Goal: Task Accomplishment & Management: Manage account settings

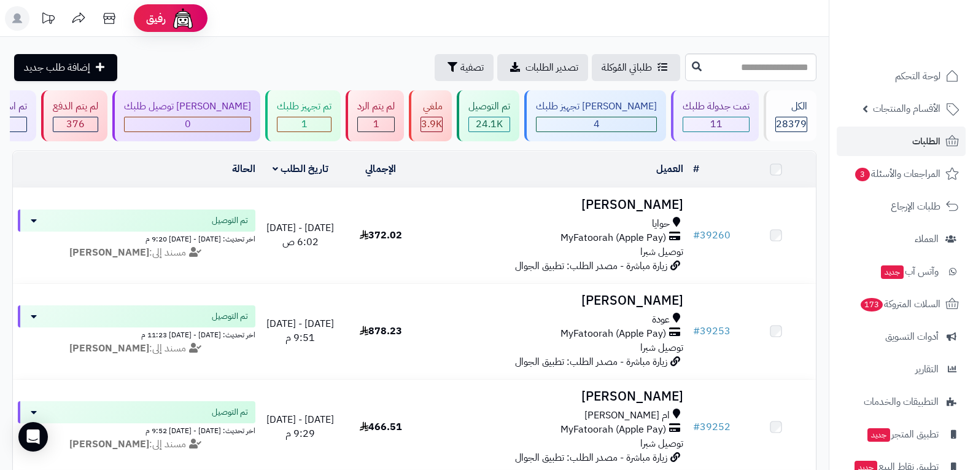
scroll to position [614, 0]
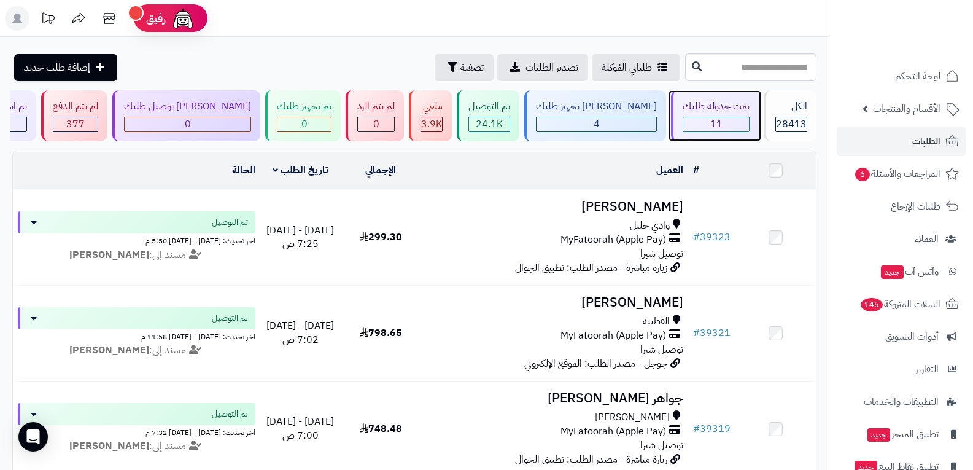
click at [714, 120] on span "11" at bounding box center [716, 124] width 12 height 15
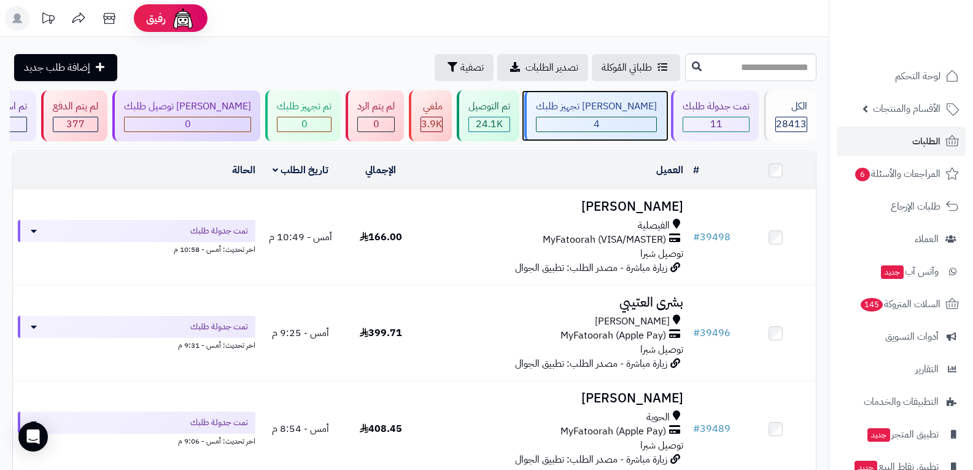
click at [624, 117] on div "4" at bounding box center [596, 124] width 120 height 14
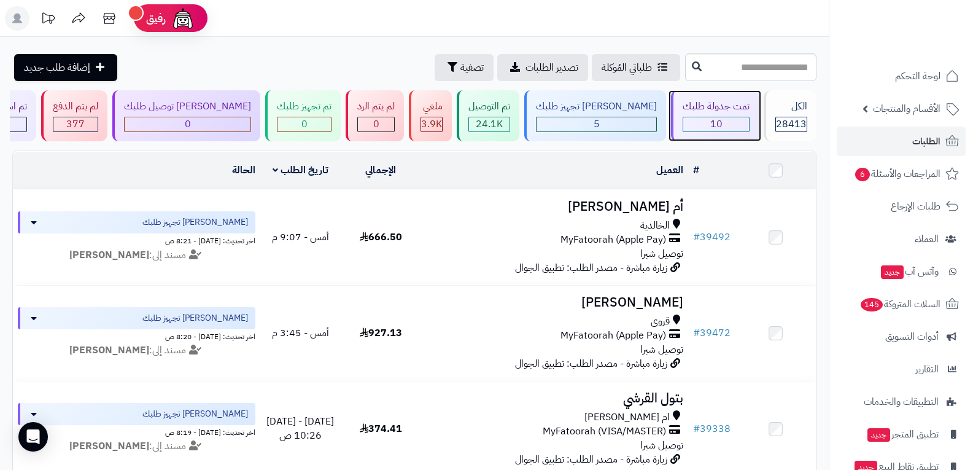
click at [702, 118] on div "10" at bounding box center [716, 124] width 66 height 14
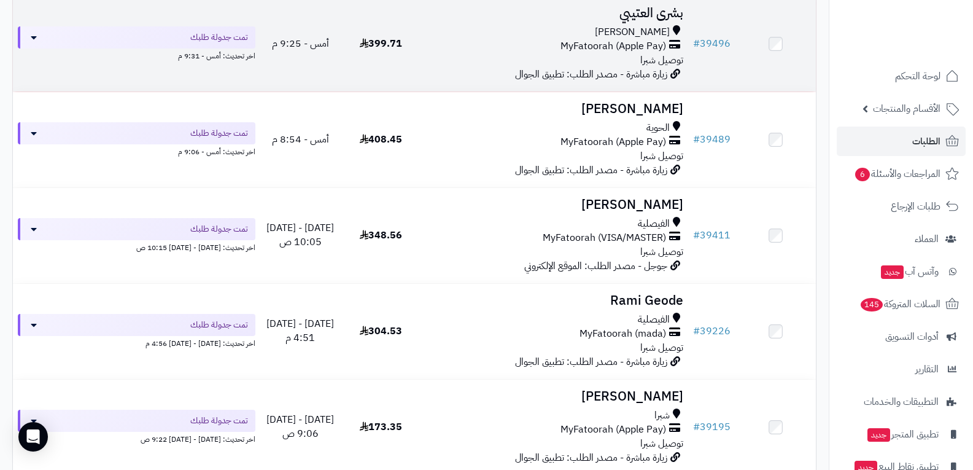
scroll to position [45, 0]
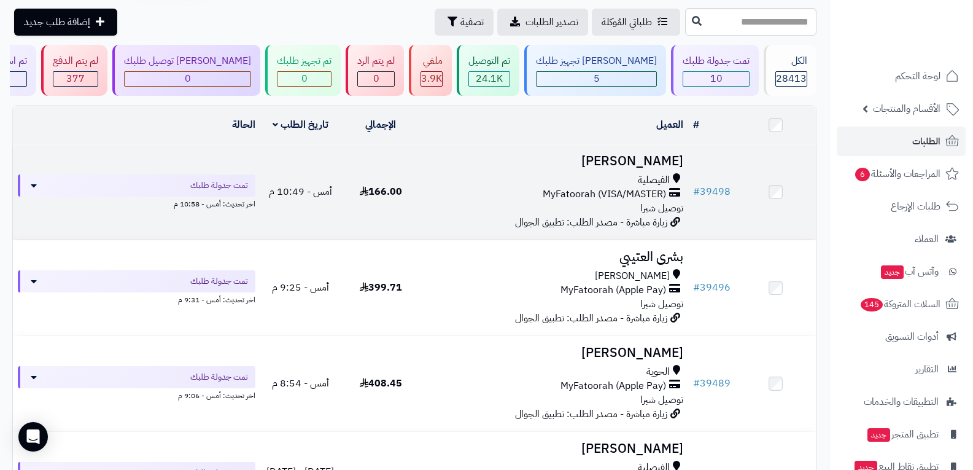
click at [654, 203] on span "توصيل شبرا" at bounding box center [661, 208] width 43 height 15
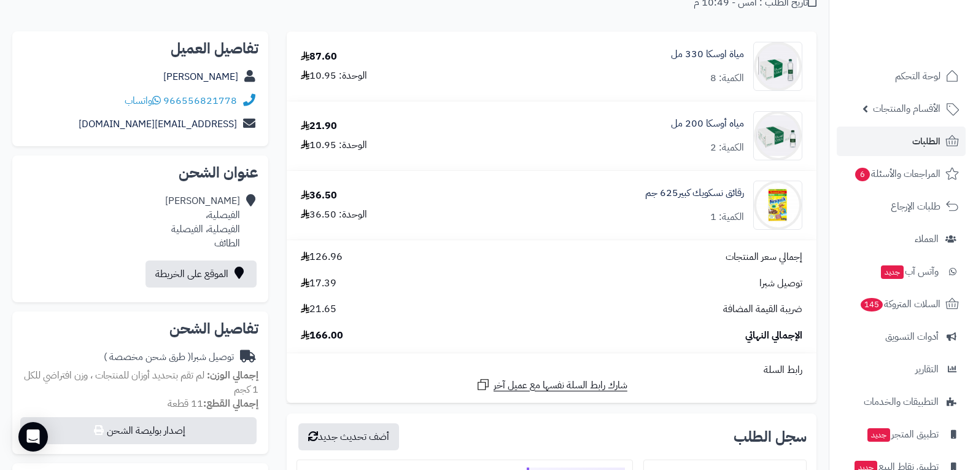
scroll to position [246, 0]
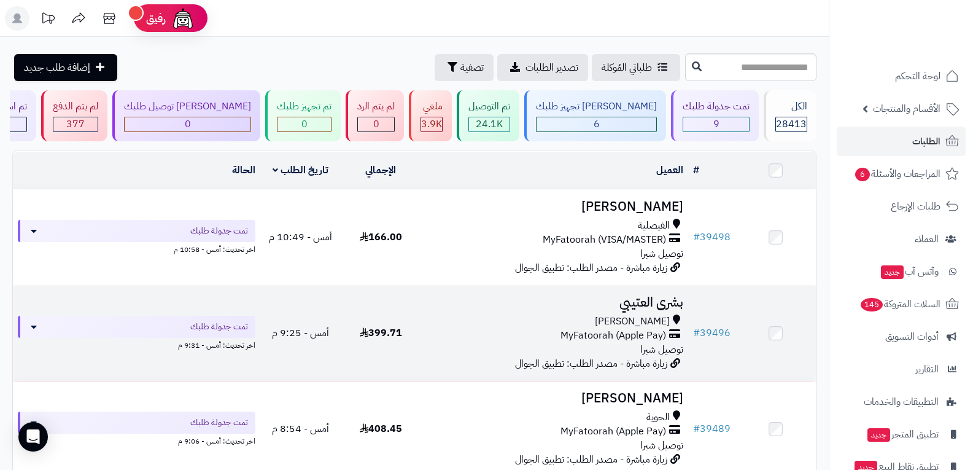
click at [627, 330] on span "MyFatoorah (Apple Pay)" at bounding box center [613, 335] width 106 height 14
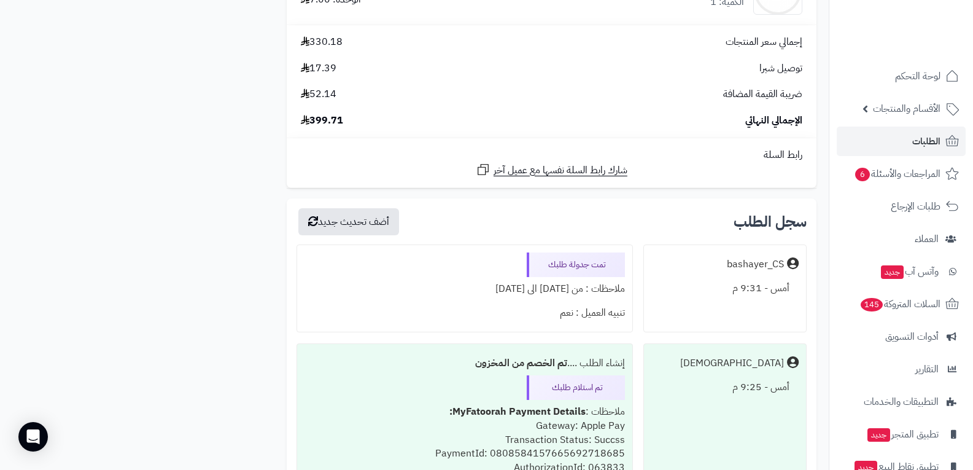
scroll to position [2025, 0]
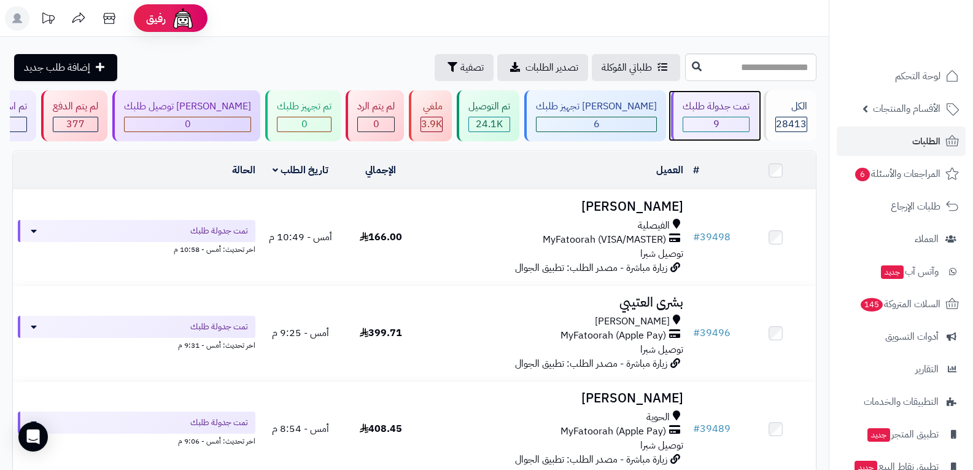
click at [724, 122] on div "9" at bounding box center [716, 124] width 66 height 14
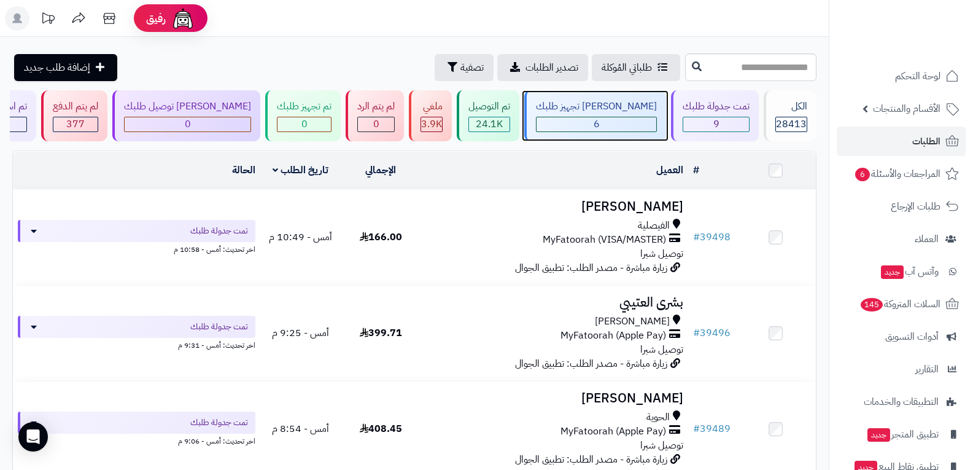
click at [627, 120] on div "6" at bounding box center [596, 124] width 120 height 14
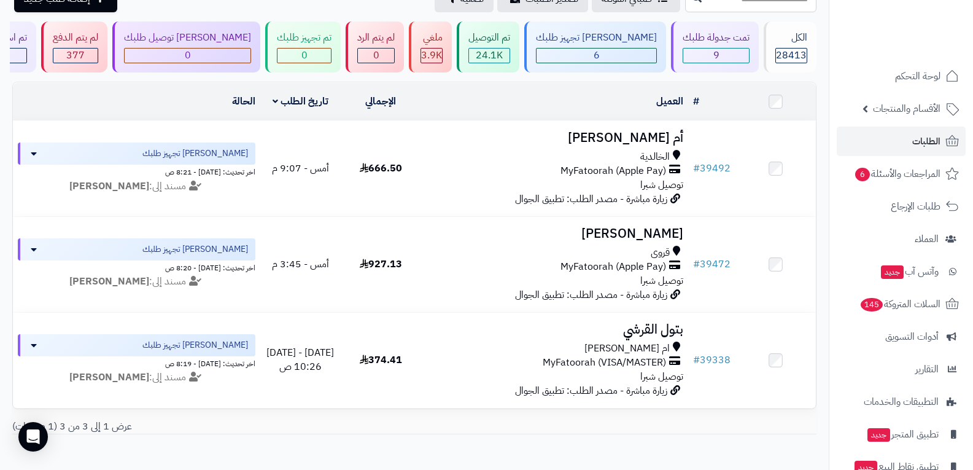
scroll to position [123, 0]
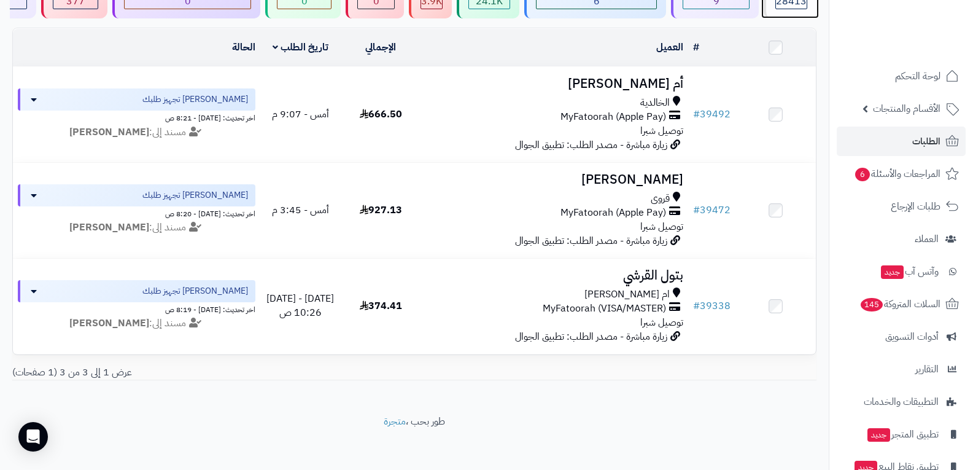
click at [794, 5] on span "28413" at bounding box center [791, 1] width 31 height 15
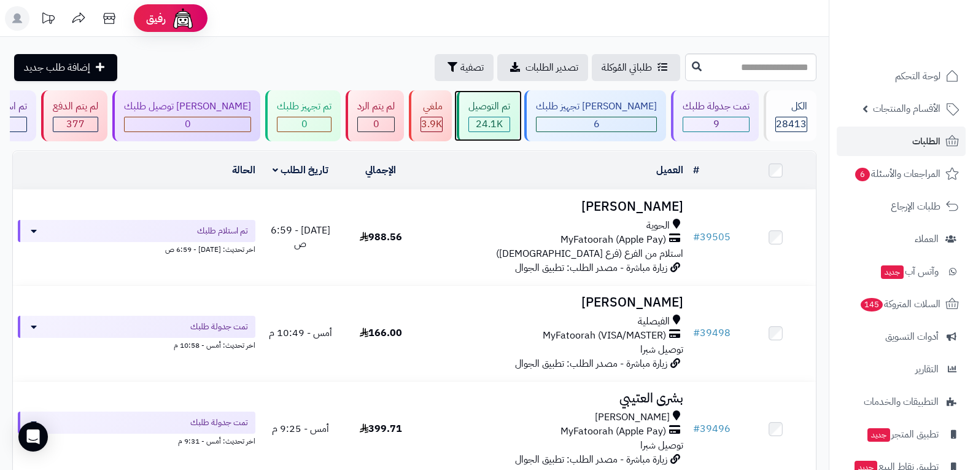
click at [503, 122] on span "24.1K" at bounding box center [489, 124] width 27 height 15
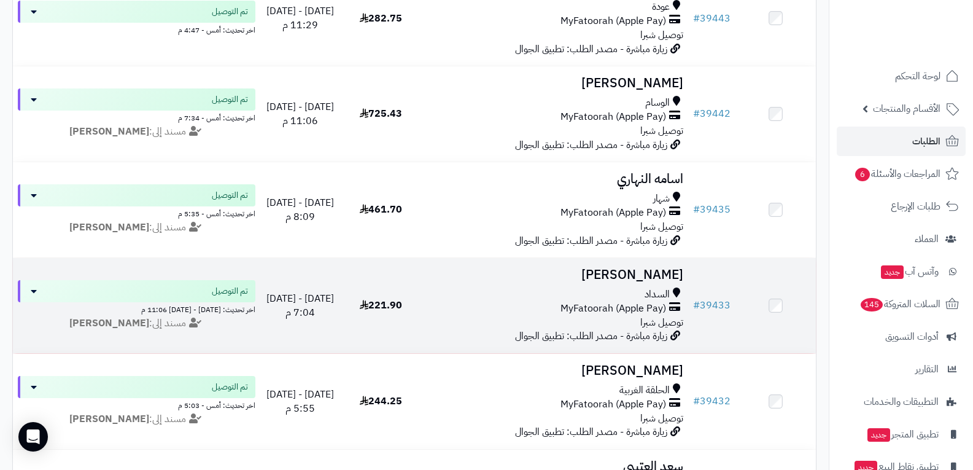
scroll to position [1596, 0]
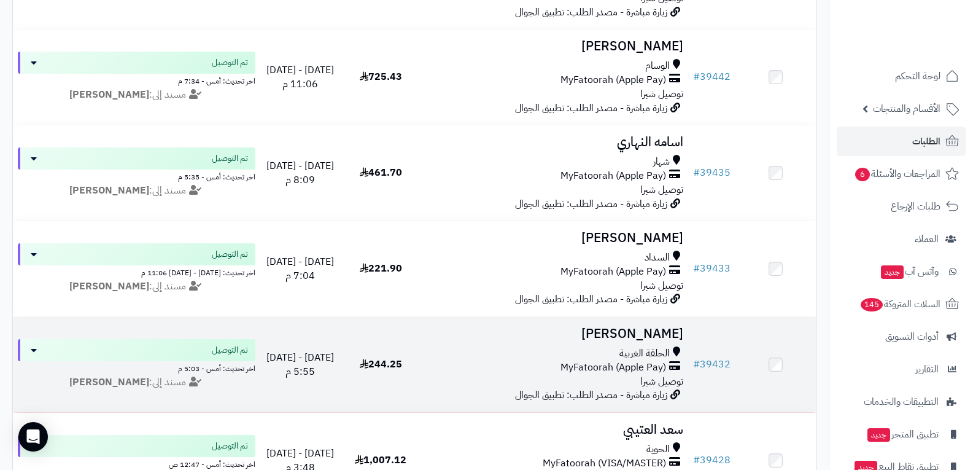
click at [616, 368] on span "MyFatoorah (Apple Pay)" at bounding box center [613, 367] width 106 height 14
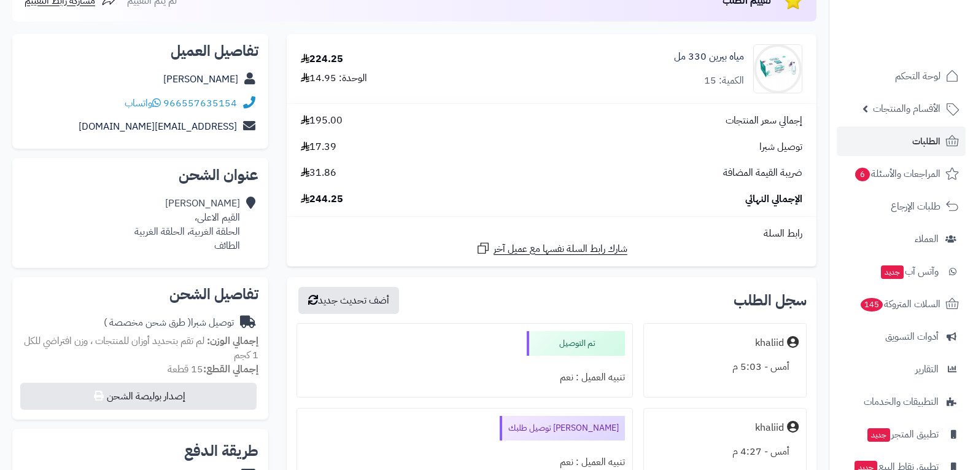
scroll to position [246, 0]
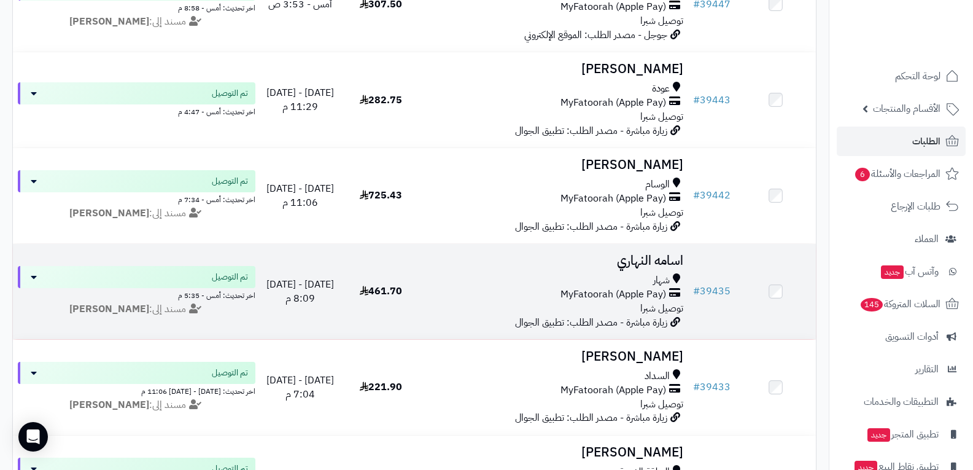
scroll to position [1473, 0]
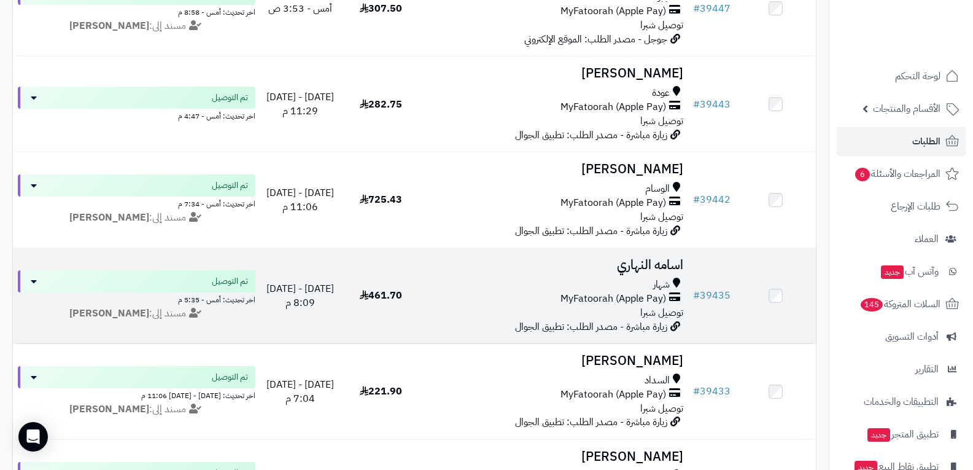
click at [620, 292] on span "MyFatoorah (Apple Pay)" at bounding box center [613, 299] width 106 height 14
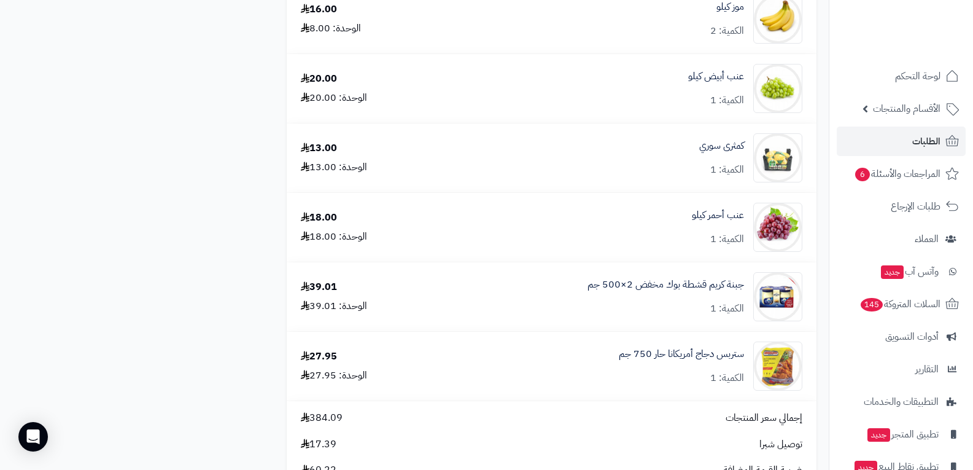
scroll to position [2025, 0]
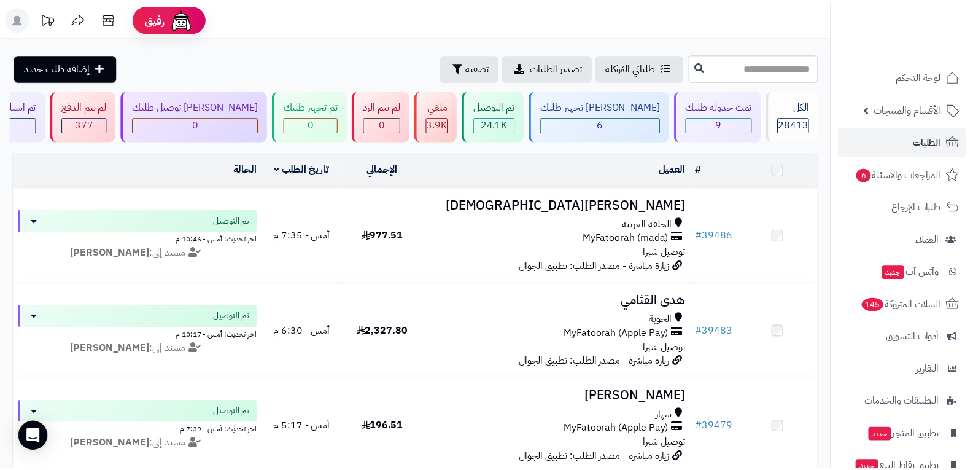
scroll to position [1473, 0]
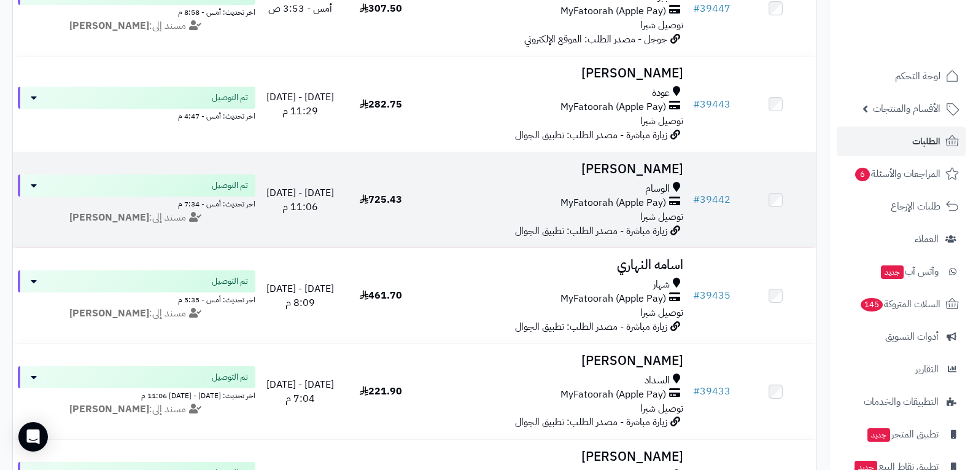
click at [646, 203] on span "MyFatoorah (Apple Pay)" at bounding box center [613, 203] width 106 height 14
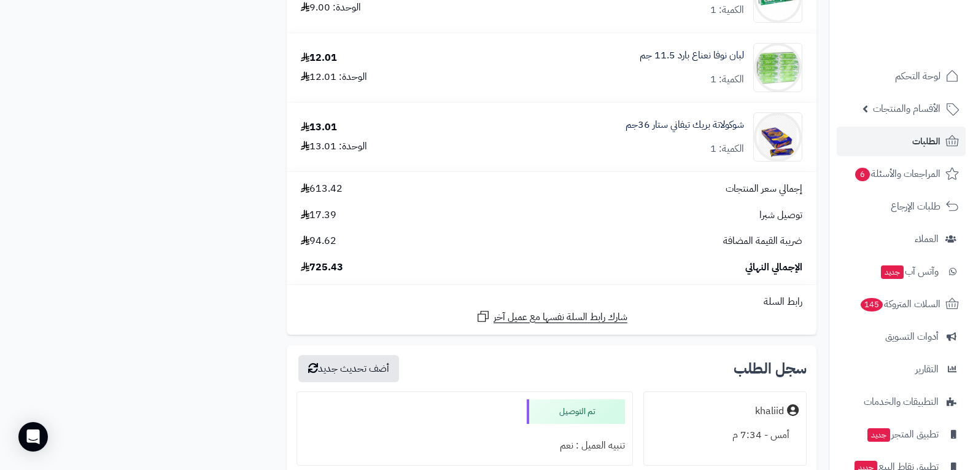
scroll to position [3437, 0]
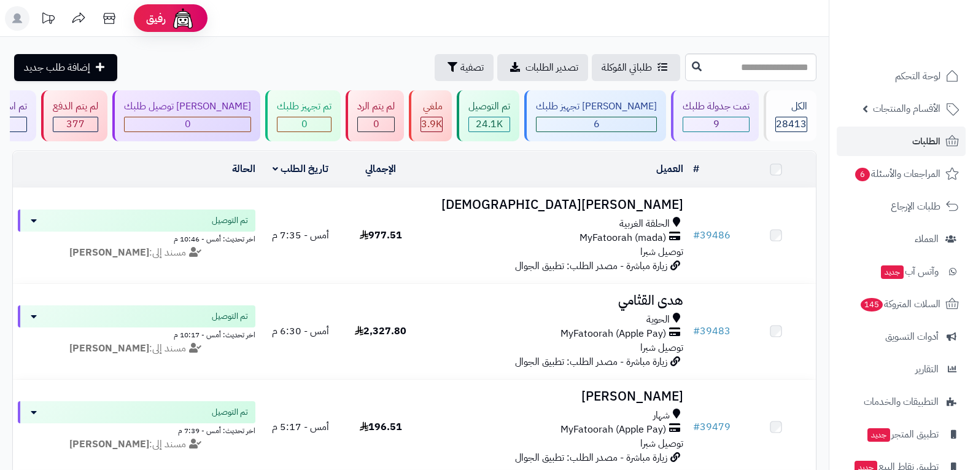
scroll to position [1473, 0]
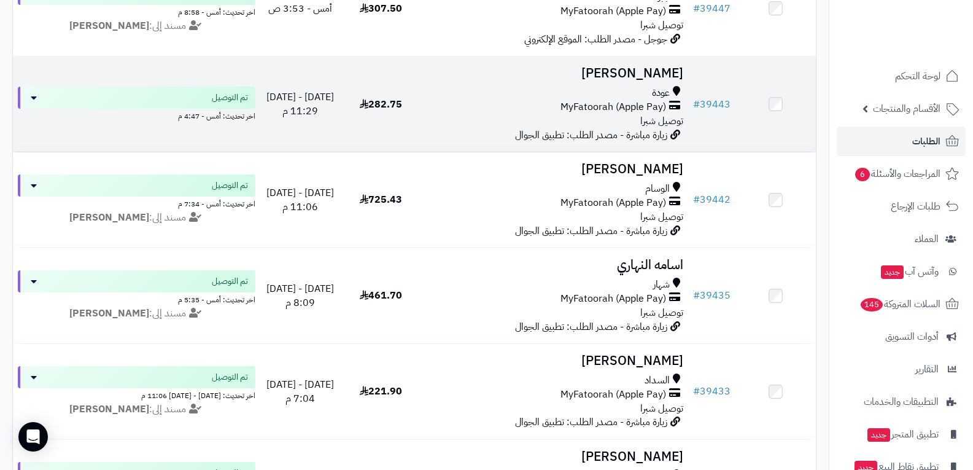
click at [652, 107] on span "MyFatoorah (Apple Pay)" at bounding box center [613, 107] width 106 height 14
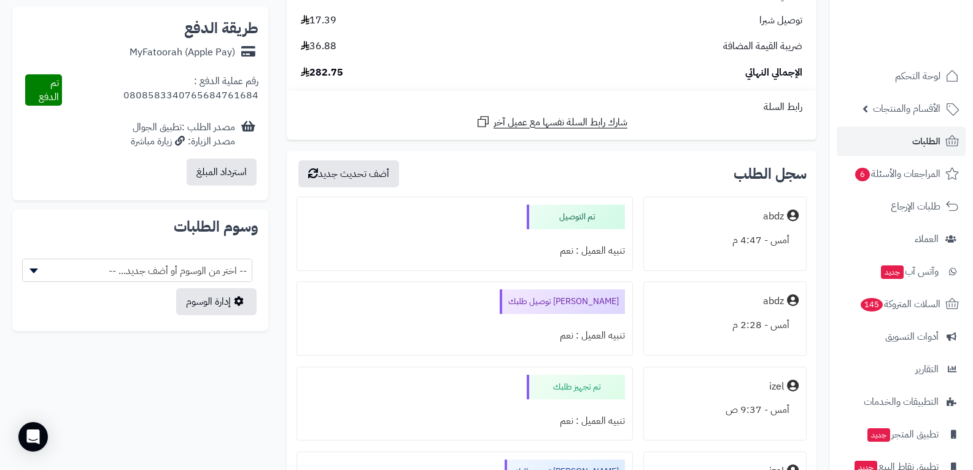
scroll to position [614, 0]
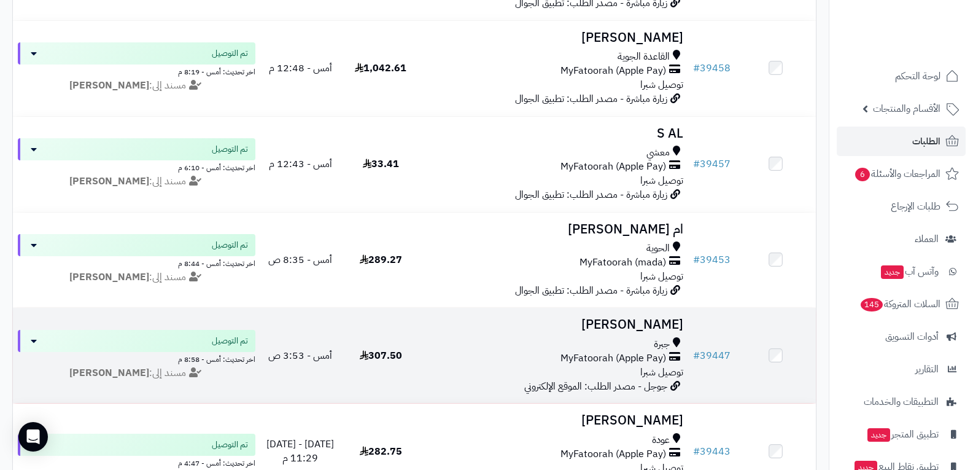
scroll to position [1105, 0]
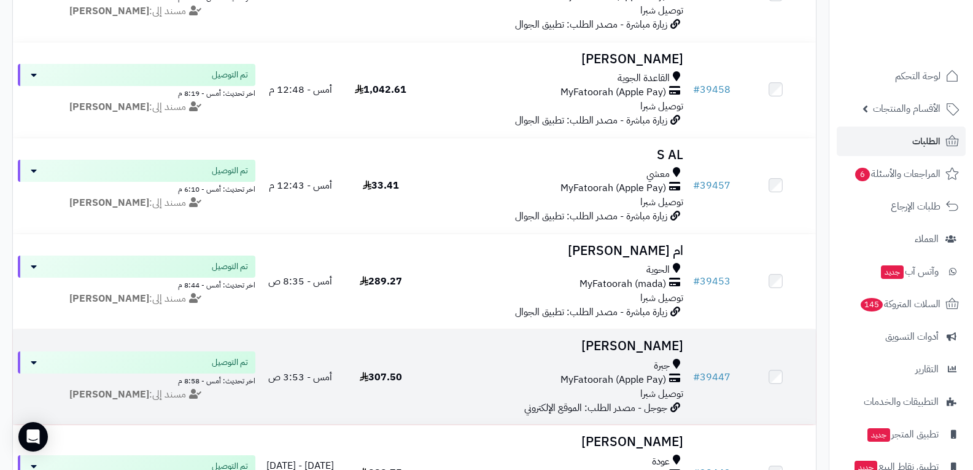
click at [622, 384] on span "MyFatoorah (Apple Pay)" at bounding box center [613, 380] width 106 height 14
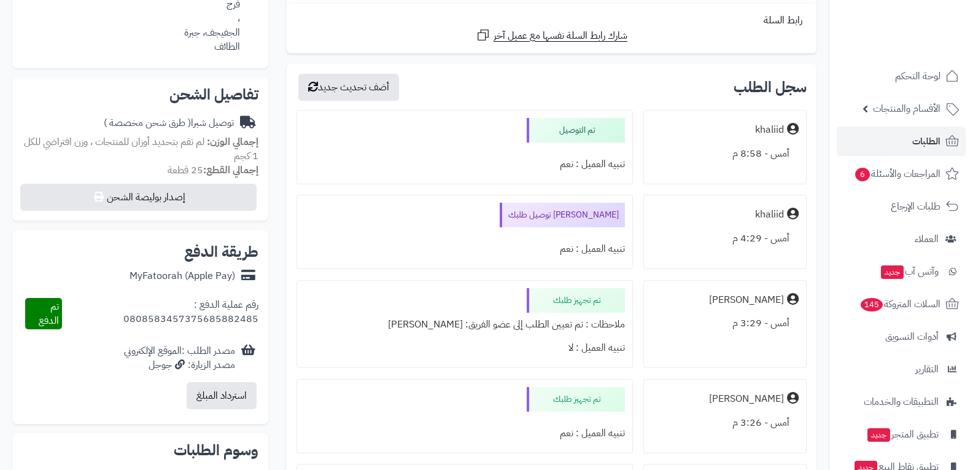
scroll to position [368, 0]
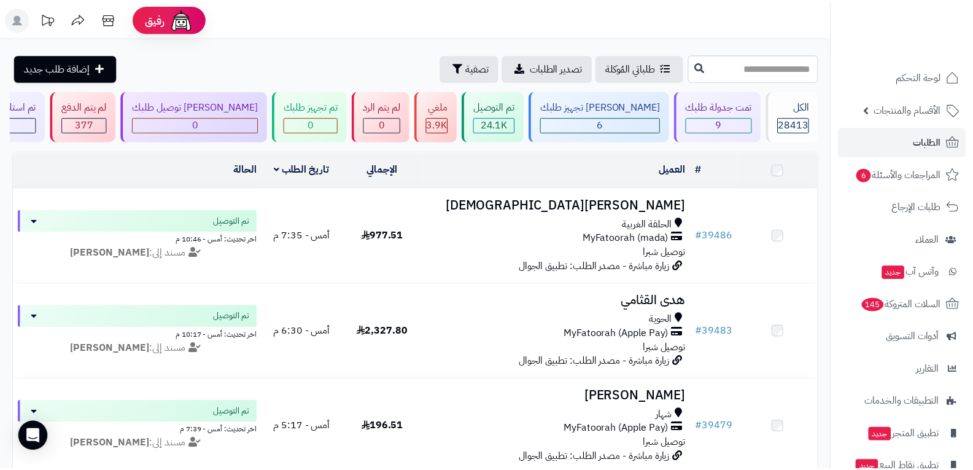
scroll to position [1105, 0]
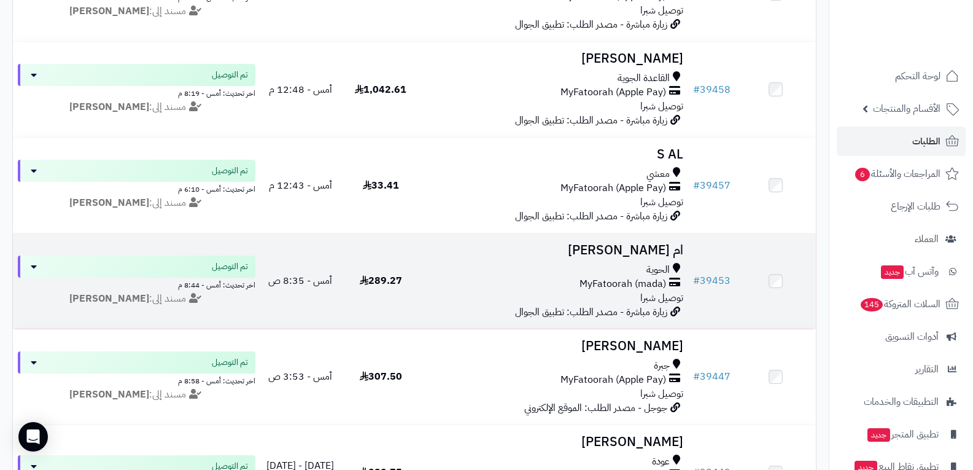
click at [627, 290] on div "الحوية MyFatoorah (mada) توصيل شبرا" at bounding box center [555, 284] width 258 height 42
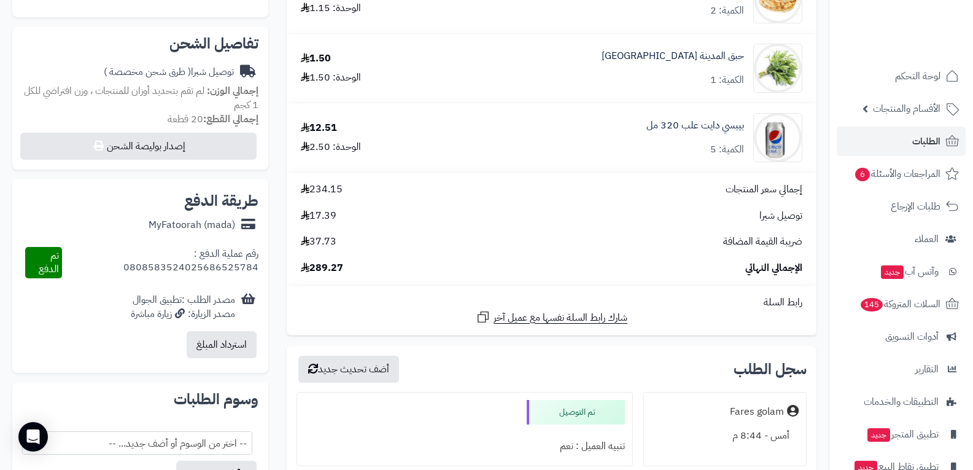
scroll to position [614, 0]
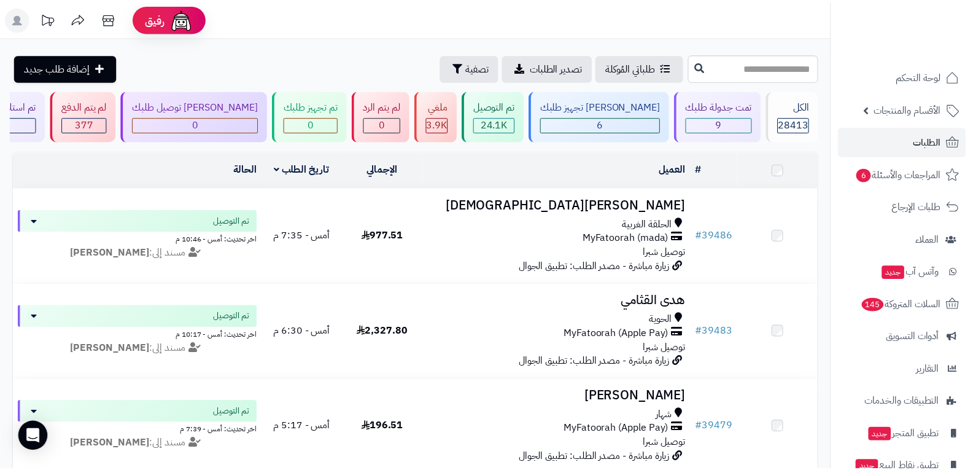
scroll to position [1105, 0]
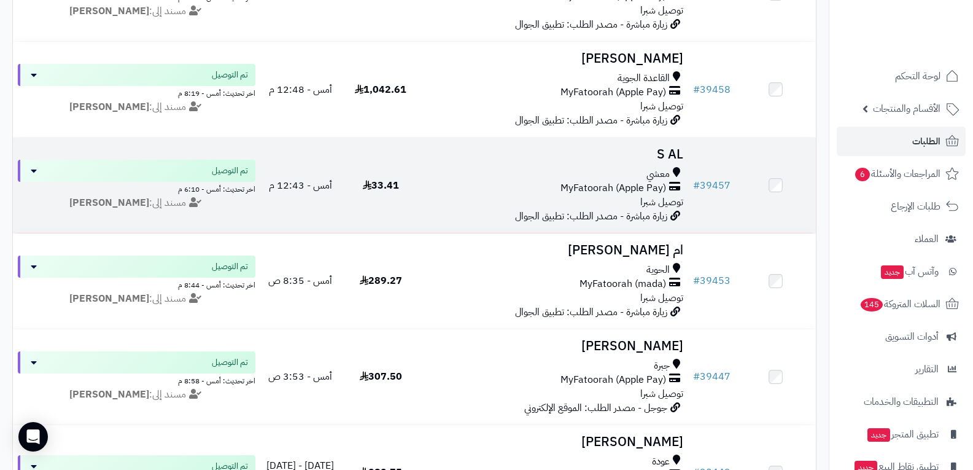
click at [633, 199] on div "معشي MyFatoorah (Apple Pay) توصيل شبرا" at bounding box center [555, 188] width 258 height 42
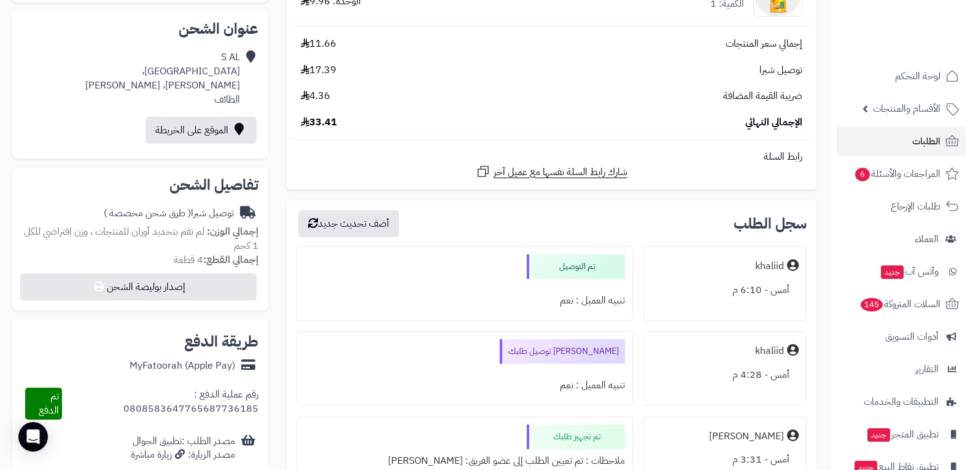
scroll to position [307, 0]
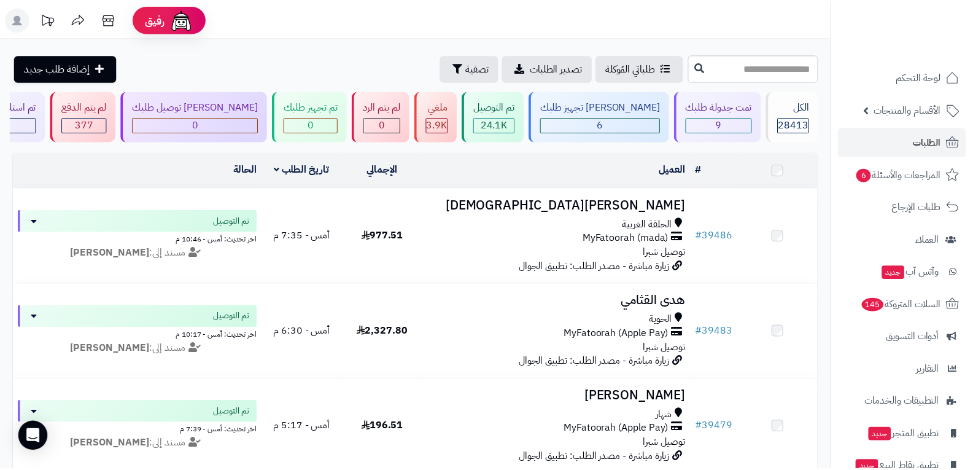
scroll to position [1105, 0]
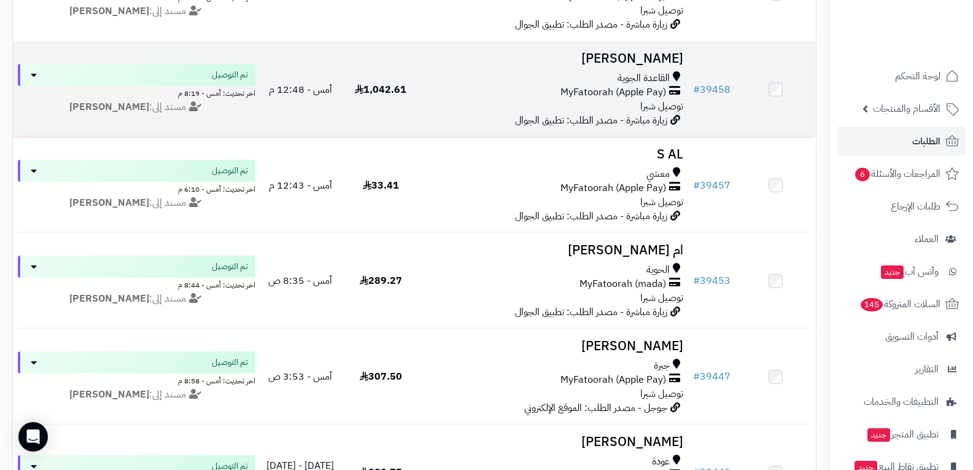
click at [630, 94] on span "MyFatoorah (Apple Pay)" at bounding box center [613, 92] width 106 height 14
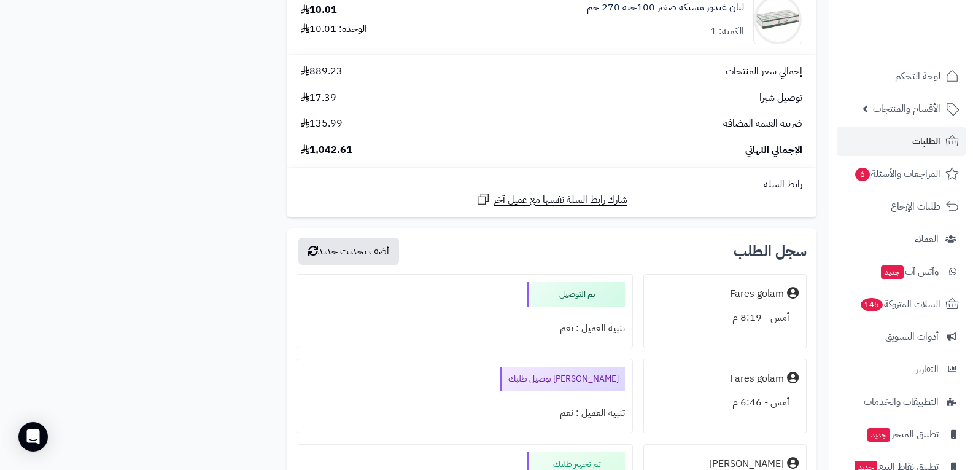
scroll to position [3683, 0]
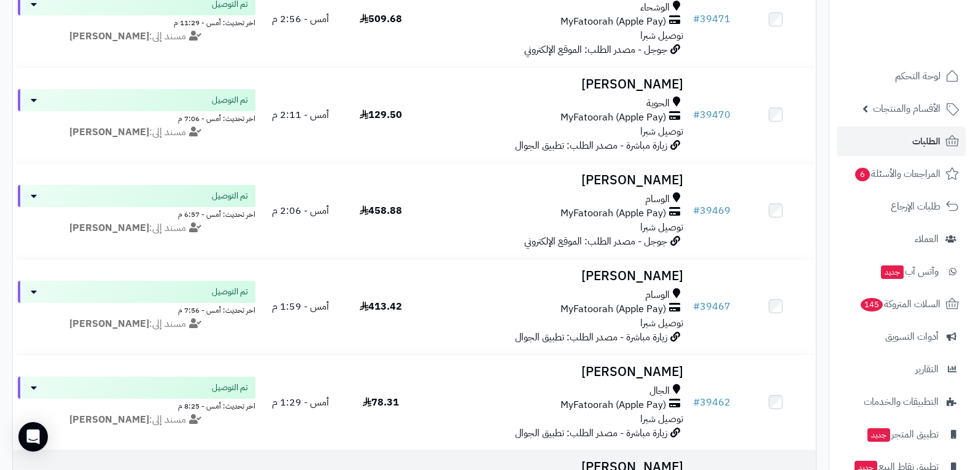
scroll to position [675, 0]
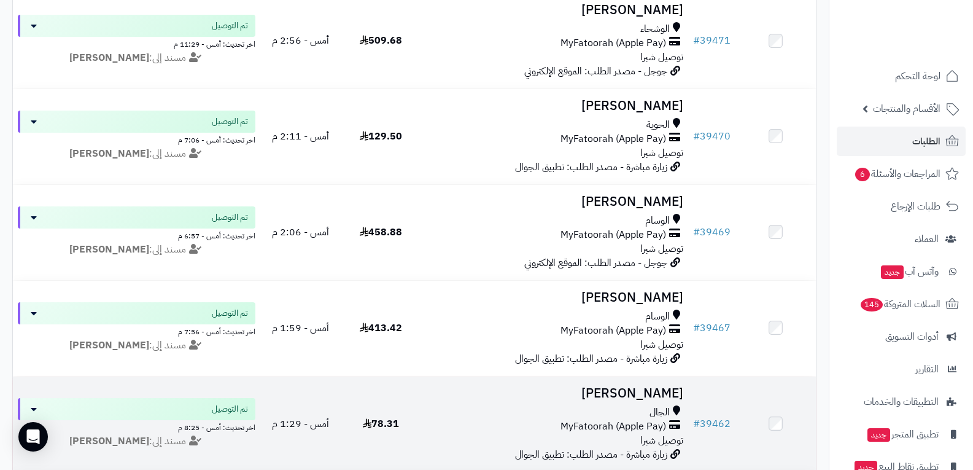
click at [598, 419] on span "MyFatoorah (Apple Pay)" at bounding box center [613, 426] width 106 height 14
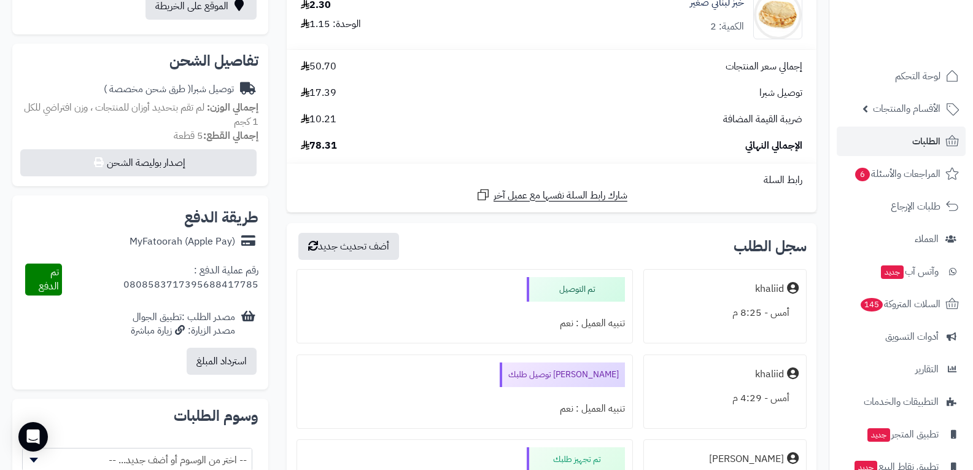
scroll to position [430, 0]
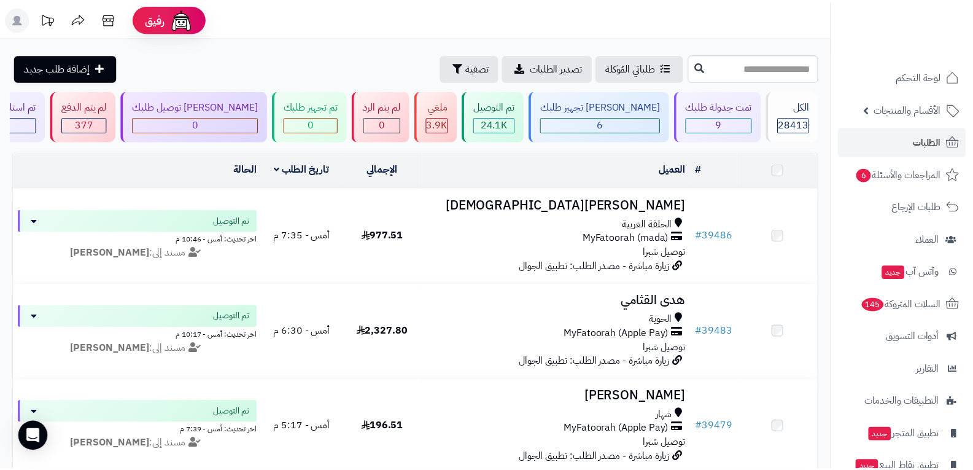
scroll to position [675, 0]
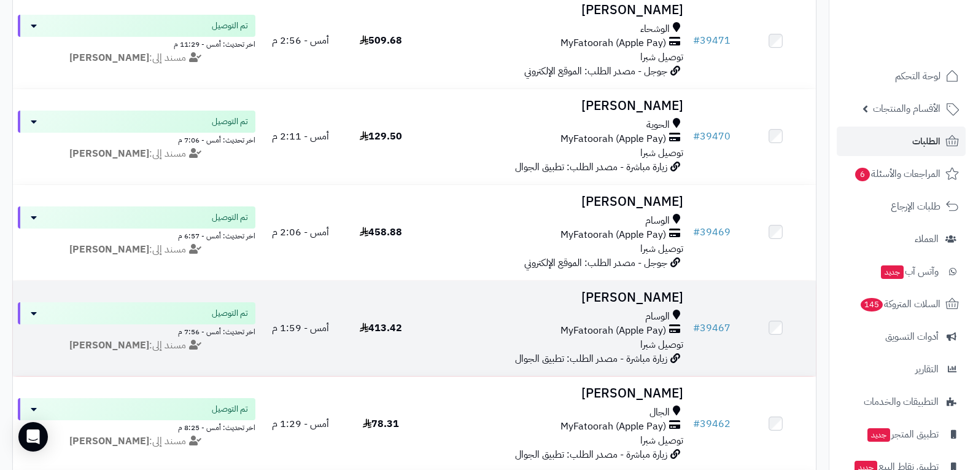
click at [624, 333] on span "MyFatoorah (Apple Pay)" at bounding box center [613, 330] width 106 height 14
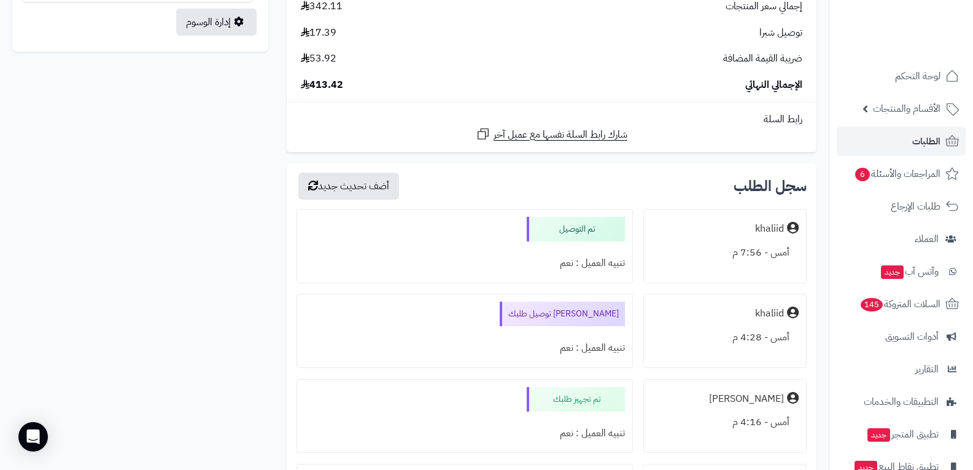
scroll to position [798, 0]
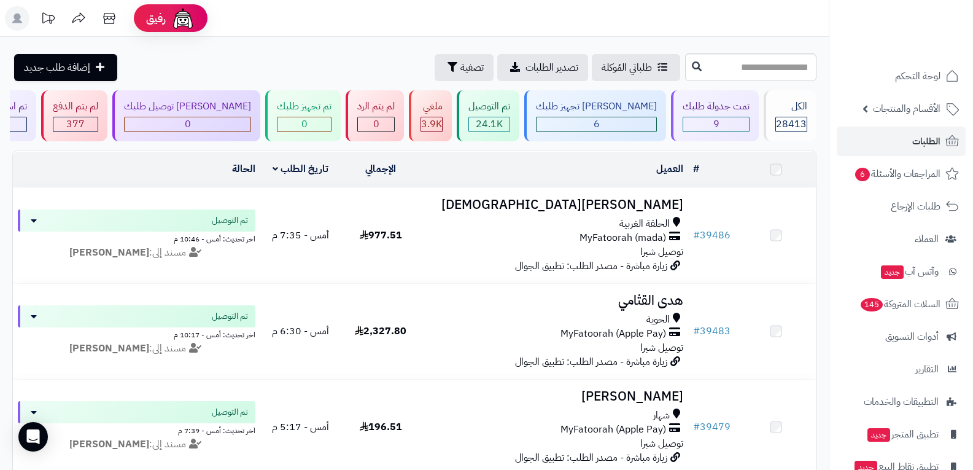
scroll to position [675, 0]
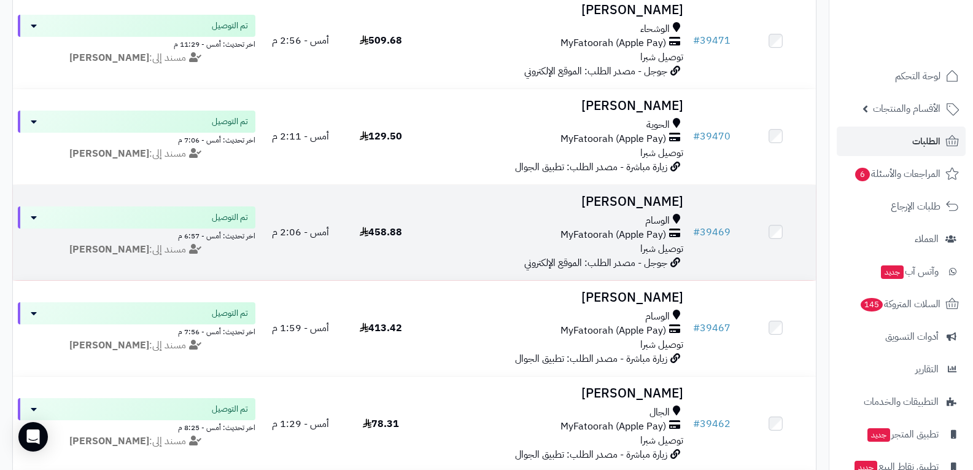
click at [631, 238] on span "MyFatoorah (Apple Pay)" at bounding box center [613, 235] width 106 height 14
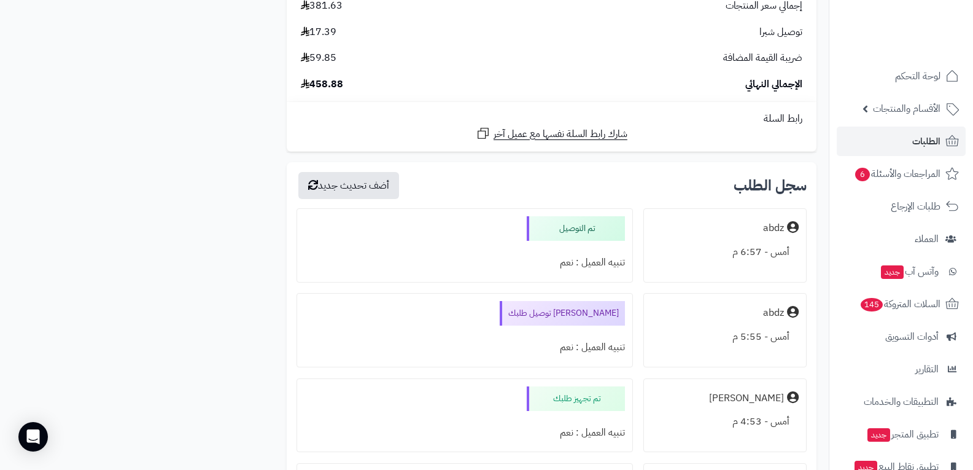
scroll to position [1534, 0]
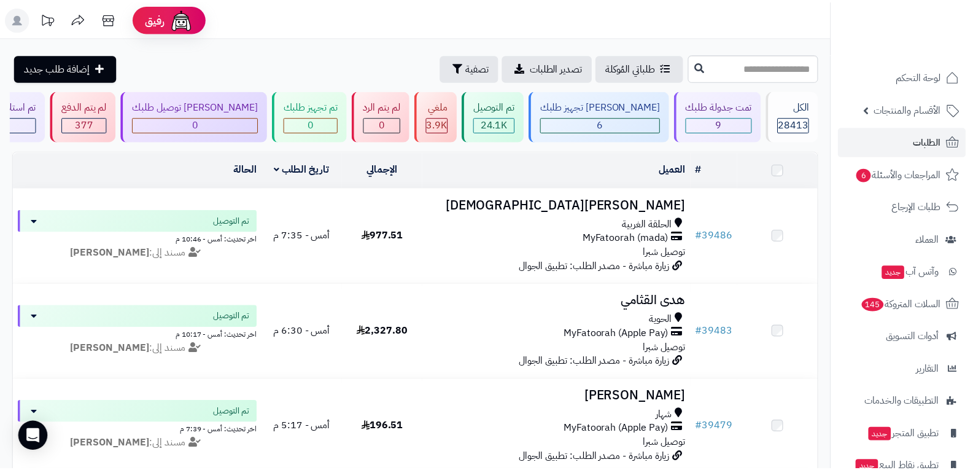
scroll to position [675, 0]
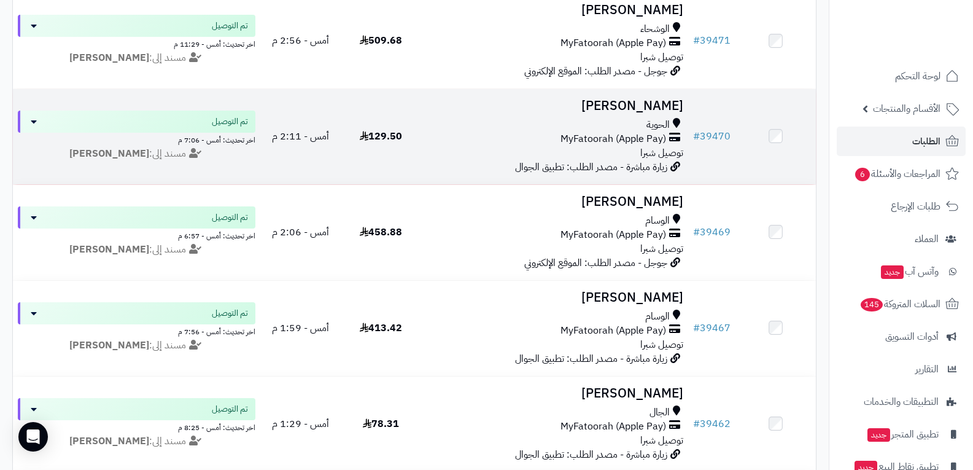
drag, startPoint x: 639, startPoint y: 145, endPoint x: 572, endPoint y: 161, distance: 68.6
click at [638, 145] on div "الحوية MyFatoorah (Apple Pay) توصيل شبرا" at bounding box center [555, 139] width 258 height 42
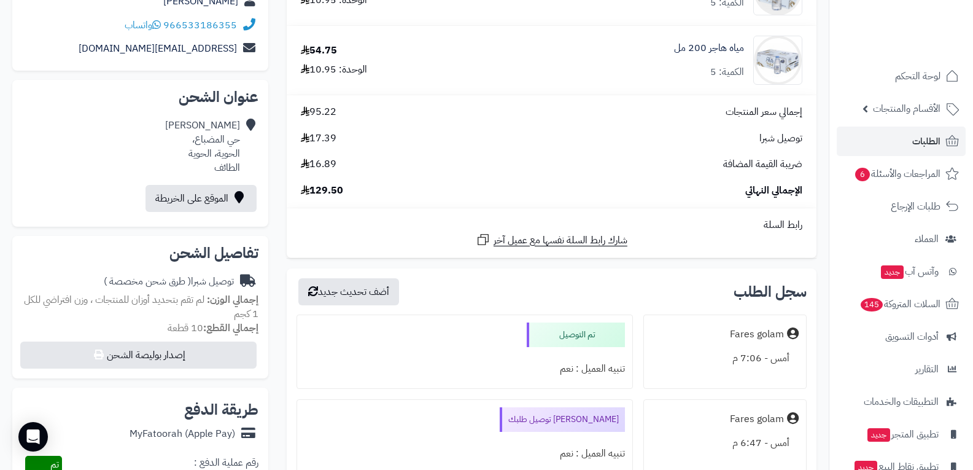
scroll to position [246, 0]
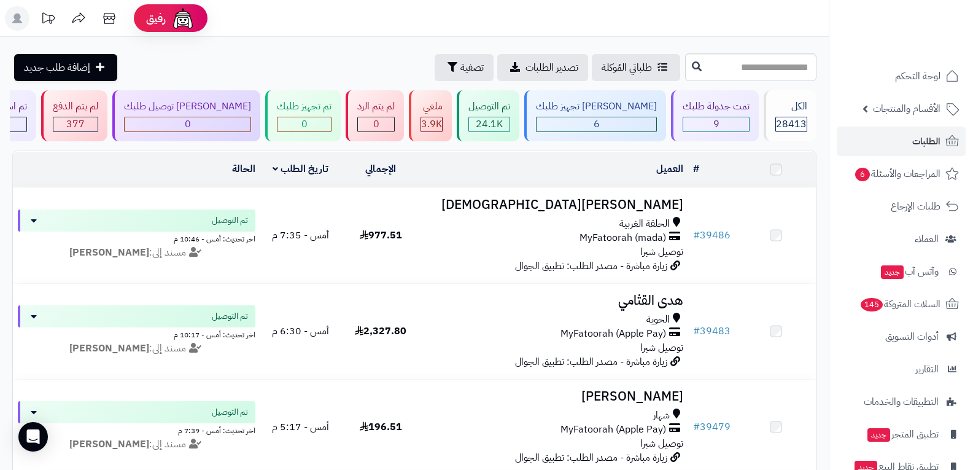
scroll to position [675, 0]
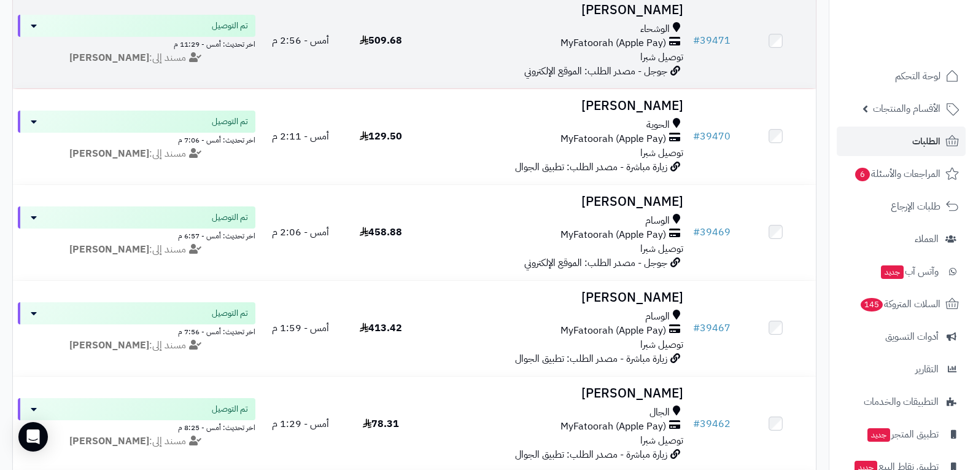
click at [615, 44] on span "MyFatoorah (Apple Pay)" at bounding box center [613, 43] width 106 height 14
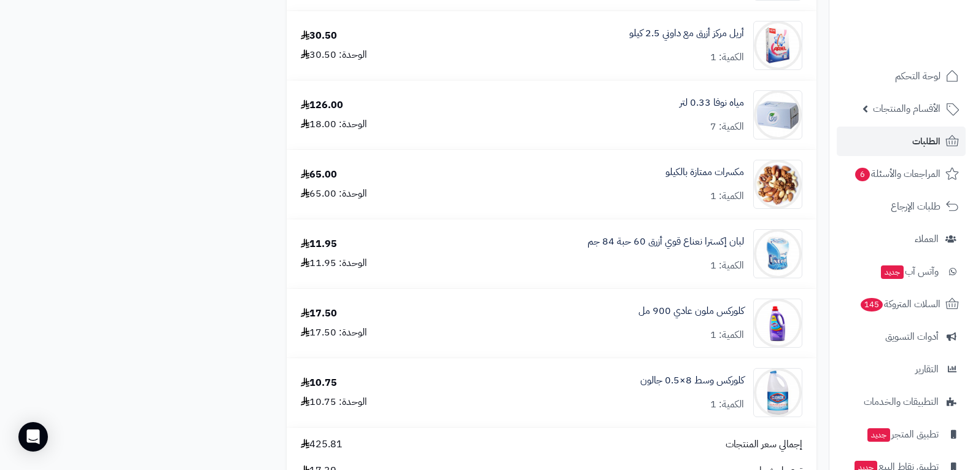
scroll to position [1534, 0]
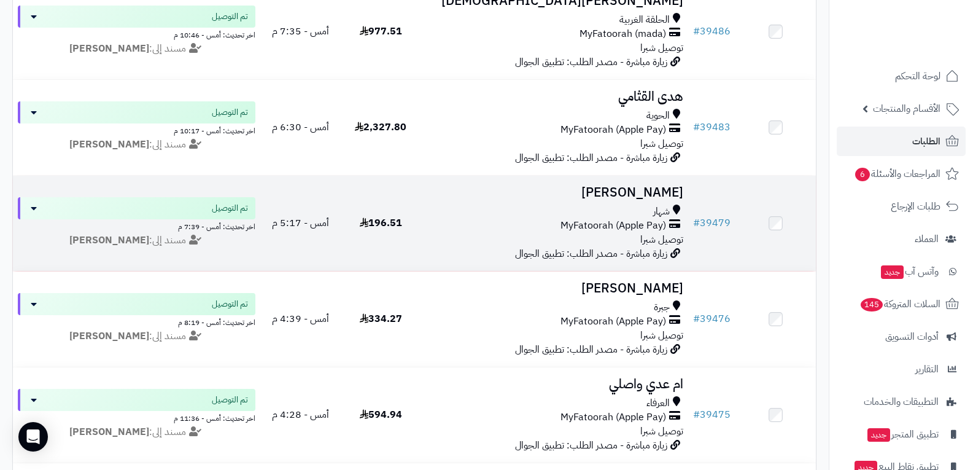
scroll to position [184, 0]
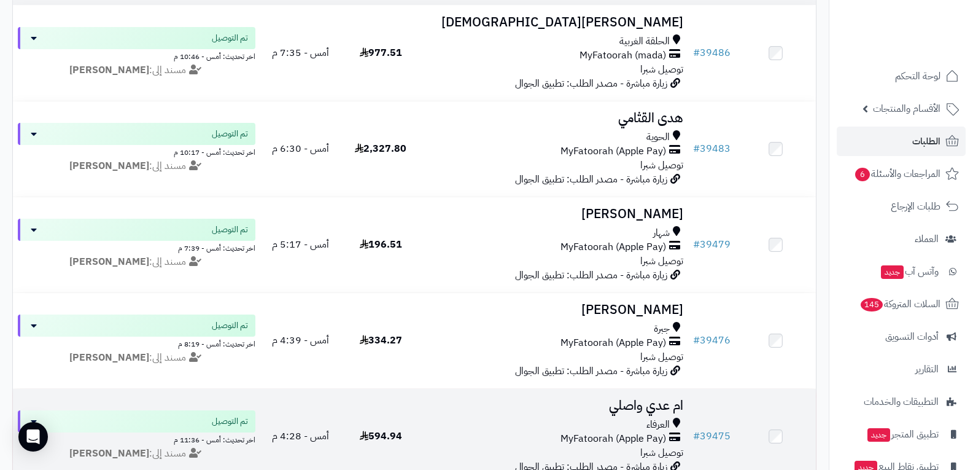
click at [581, 426] on div "العرفاء" at bounding box center [555, 424] width 258 height 14
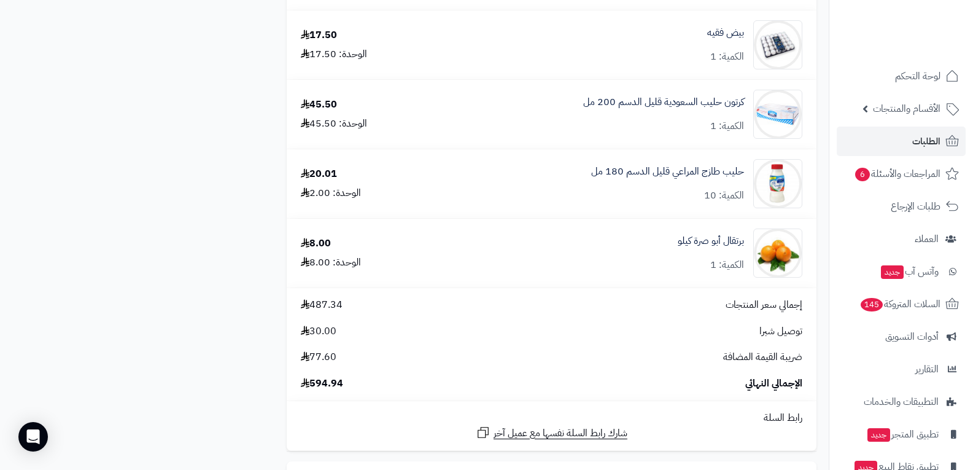
scroll to position [2087, 0]
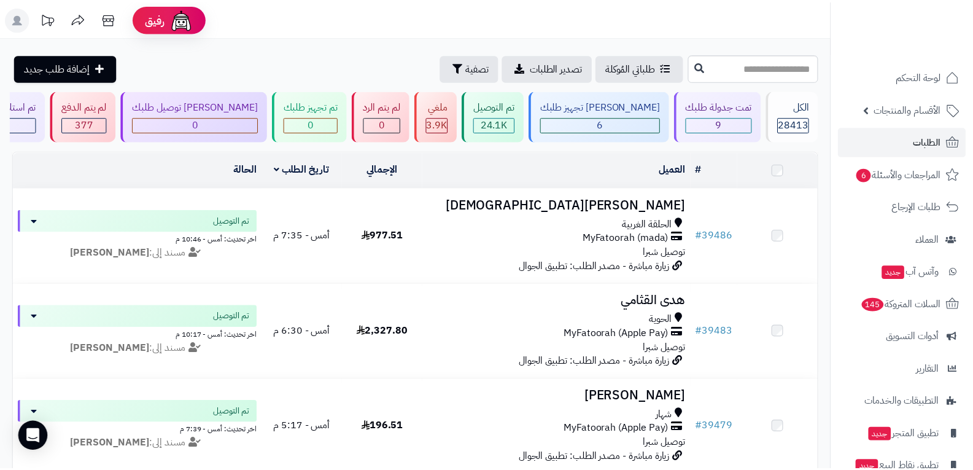
scroll to position [171, 0]
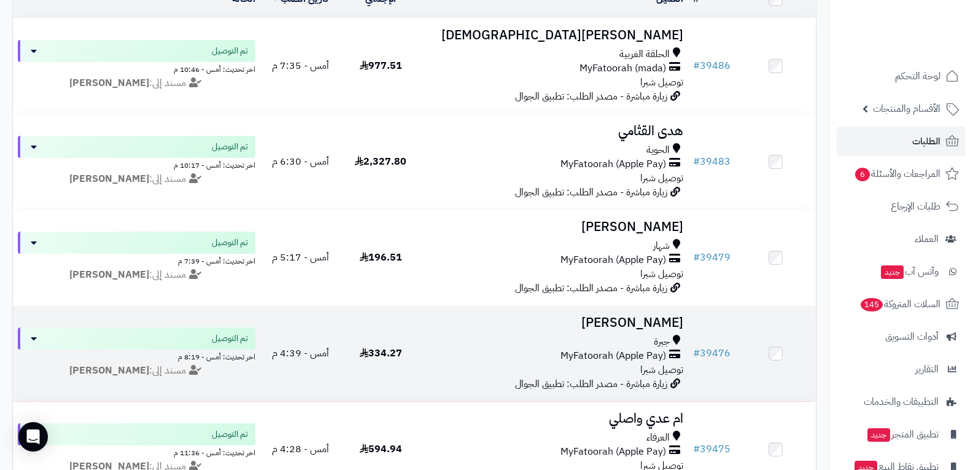
click at [594, 360] on span "MyFatoorah (Apple Pay)" at bounding box center [613, 356] width 106 height 14
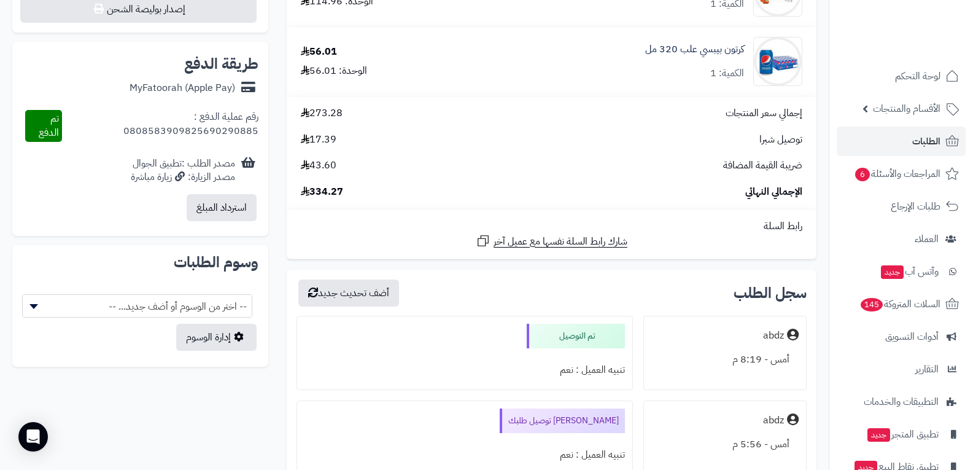
scroll to position [737, 0]
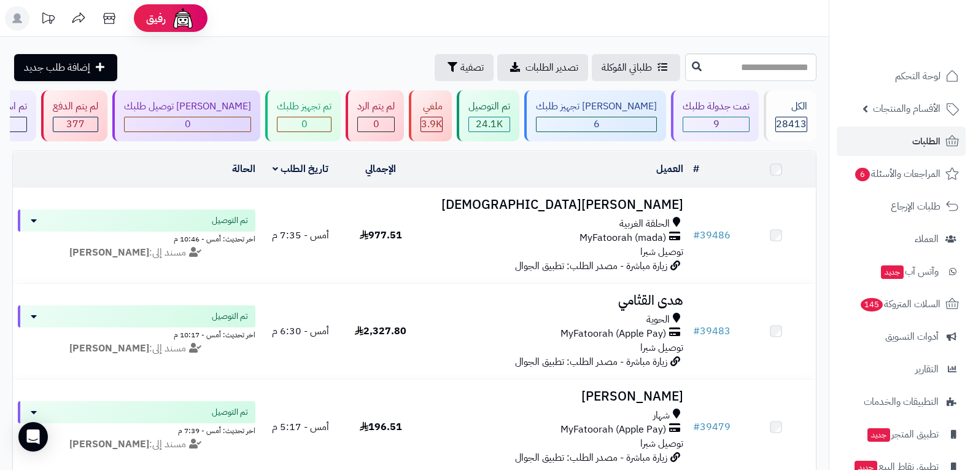
scroll to position [147, 0]
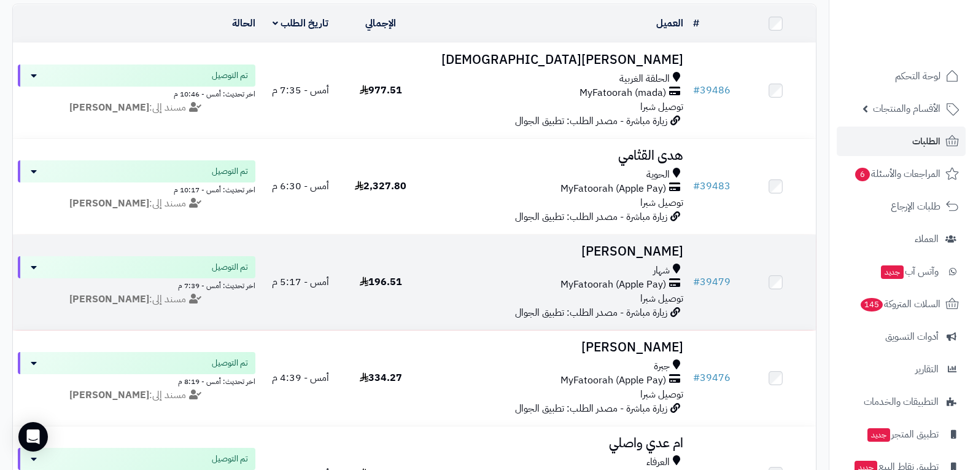
click at [570, 283] on span "MyFatoorah (Apple Pay)" at bounding box center [613, 284] width 106 height 14
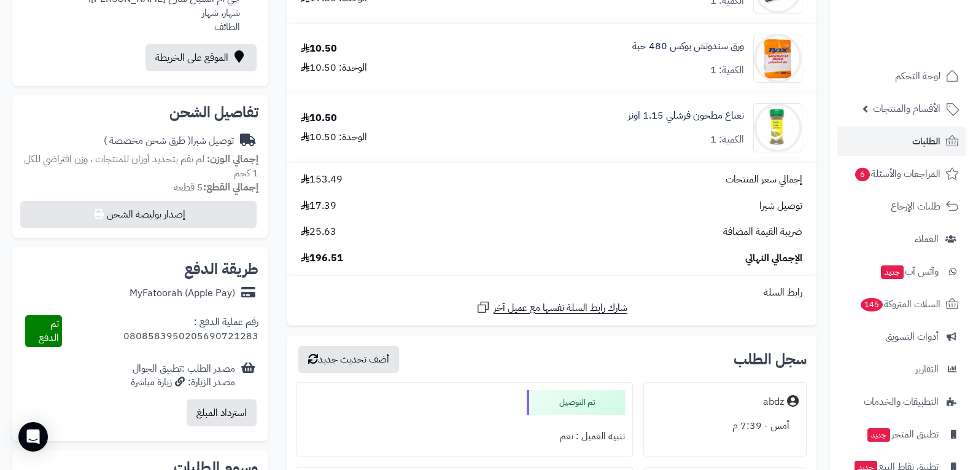
scroll to position [552, 0]
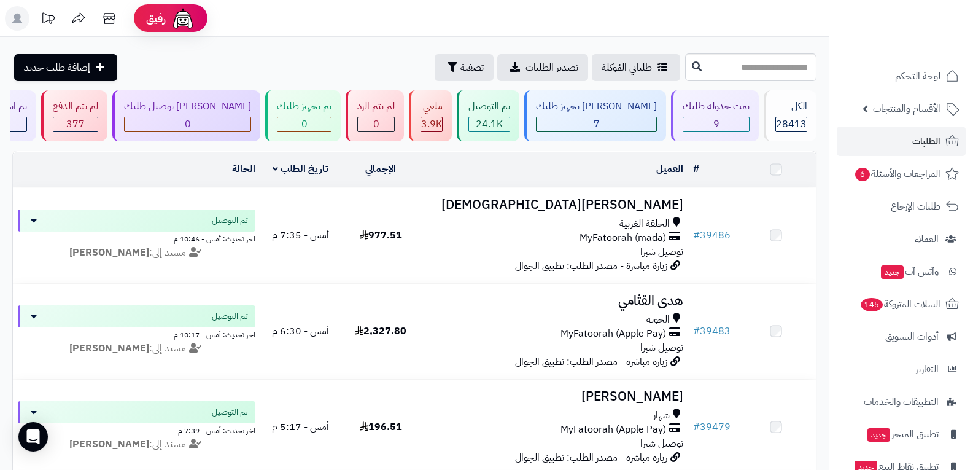
scroll to position [135, 0]
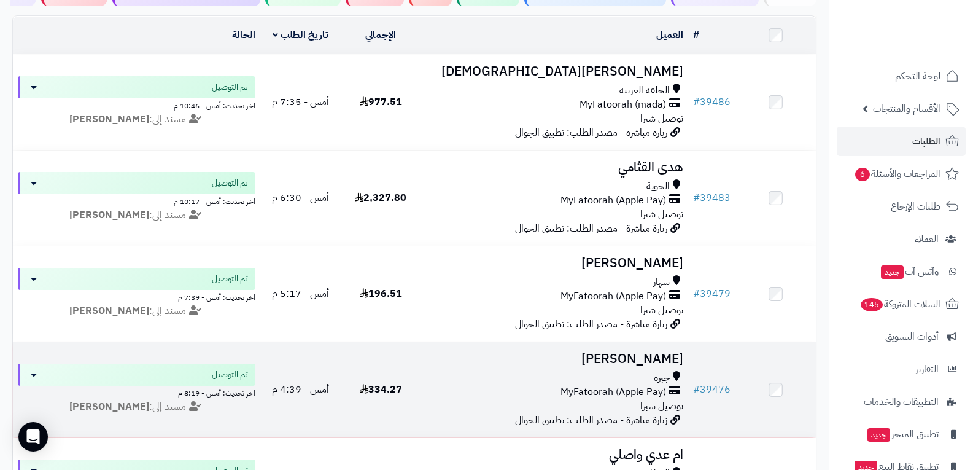
click at [495, 387] on div "MyFatoorah (Apple Pay)" at bounding box center [555, 392] width 258 height 14
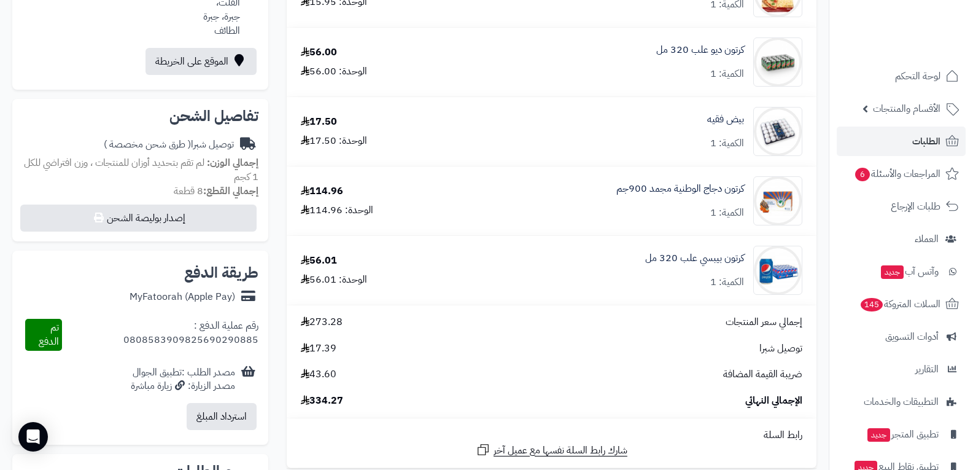
scroll to position [552, 0]
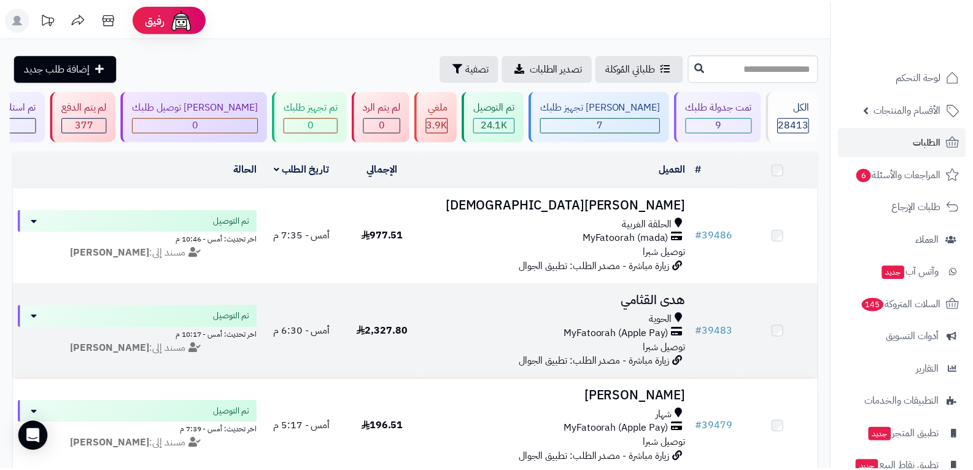
scroll to position [196, 0]
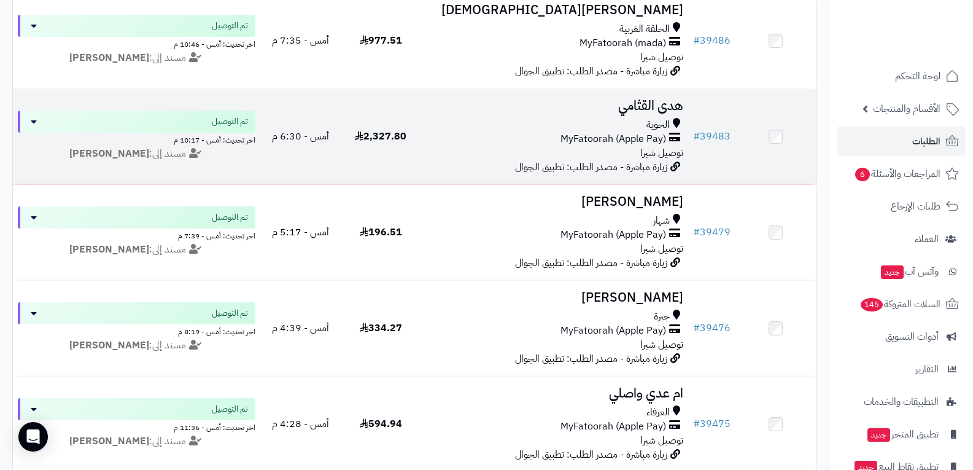
click at [544, 144] on div "الحوية MyFatoorah (Apple Pay) توصيل شبرا" at bounding box center [555, 139] width 258 height 42
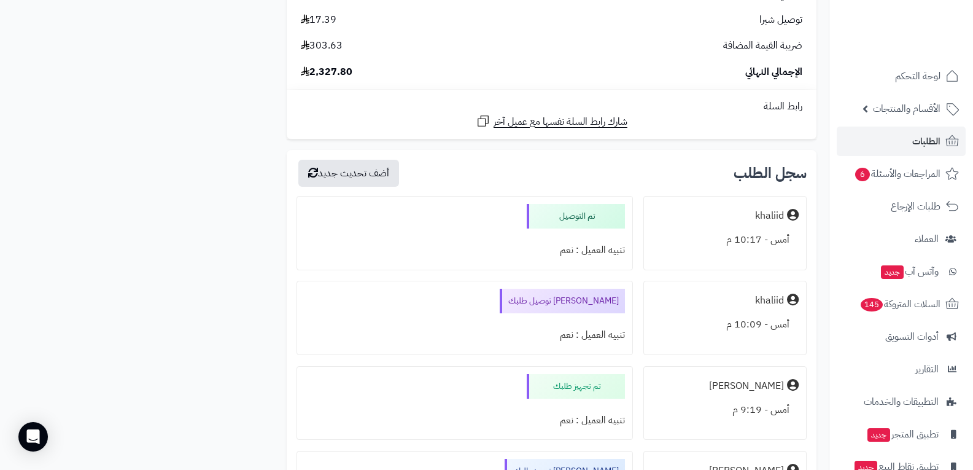
scroll to position [5585, 0]
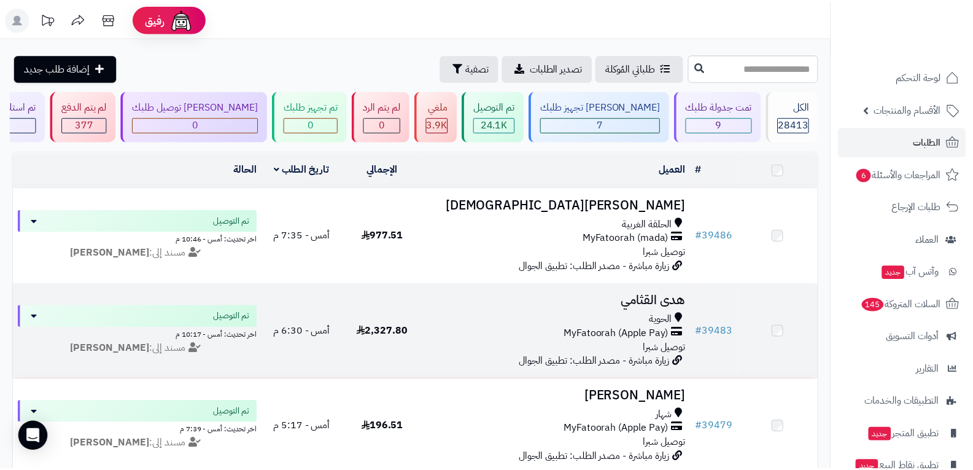
scroll to position [196, 0]
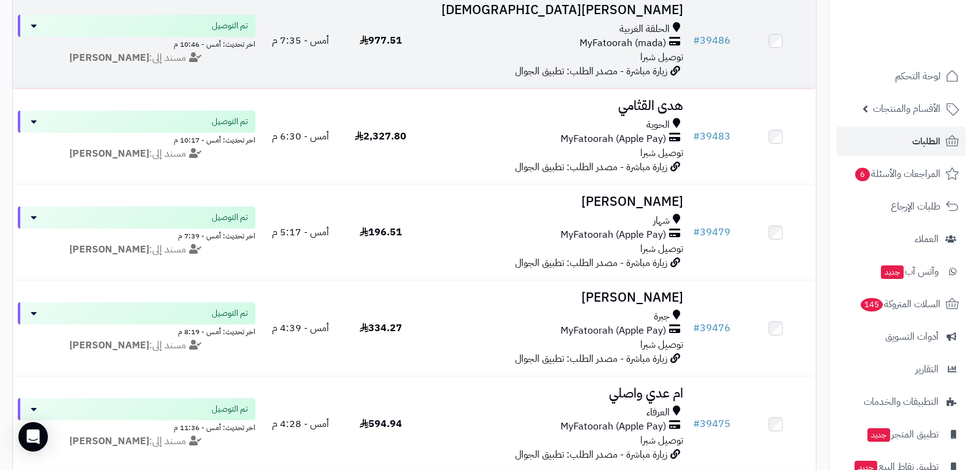
click at [583, 55] on div "الحلقة الغربية MyFatoorah (mada) توصيل شبرا" at bounding box center [555, 43] width 258 height 42
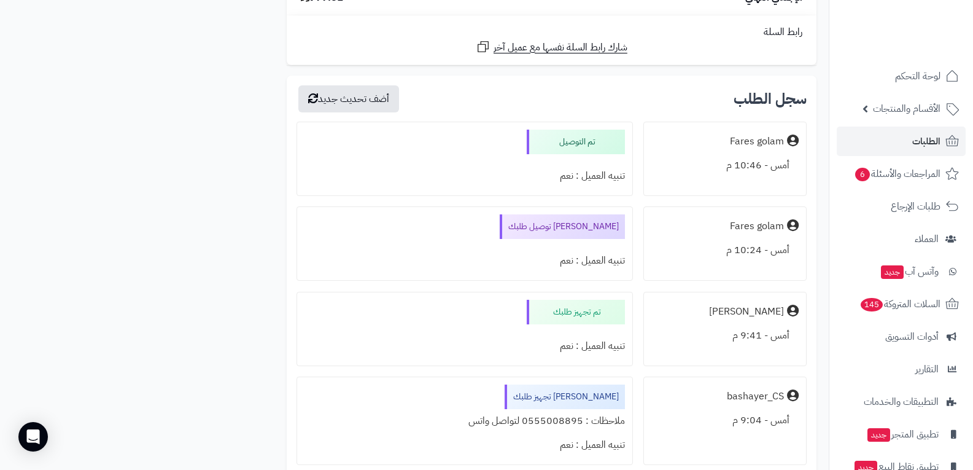
scroll to position [1903, 0]
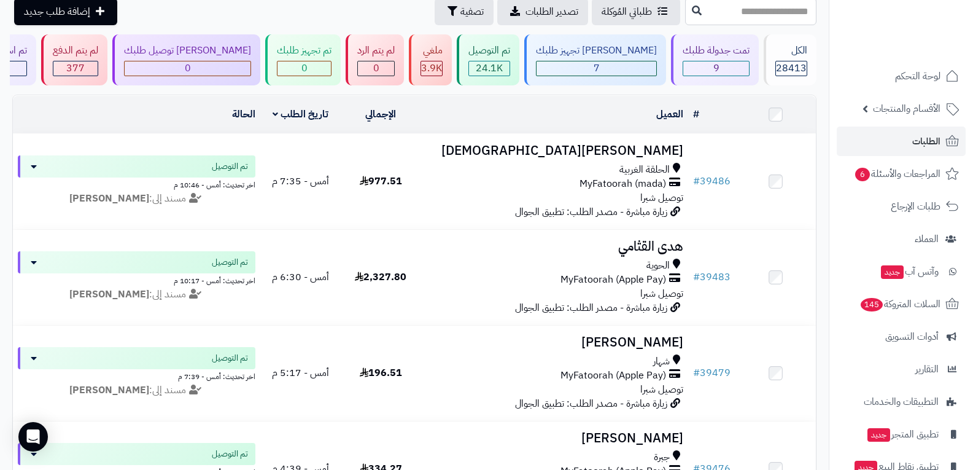
scroll to position [123, 0]
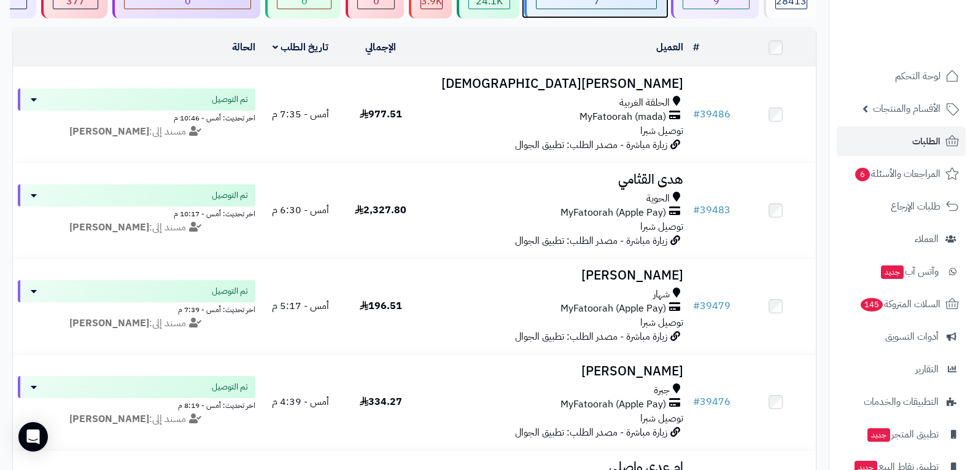
click at [629, 6] on div "7" at bounding box center [596, 1] width 120 height 14
